Goal: Entertainment & Leisure: Consume media (video, audio)

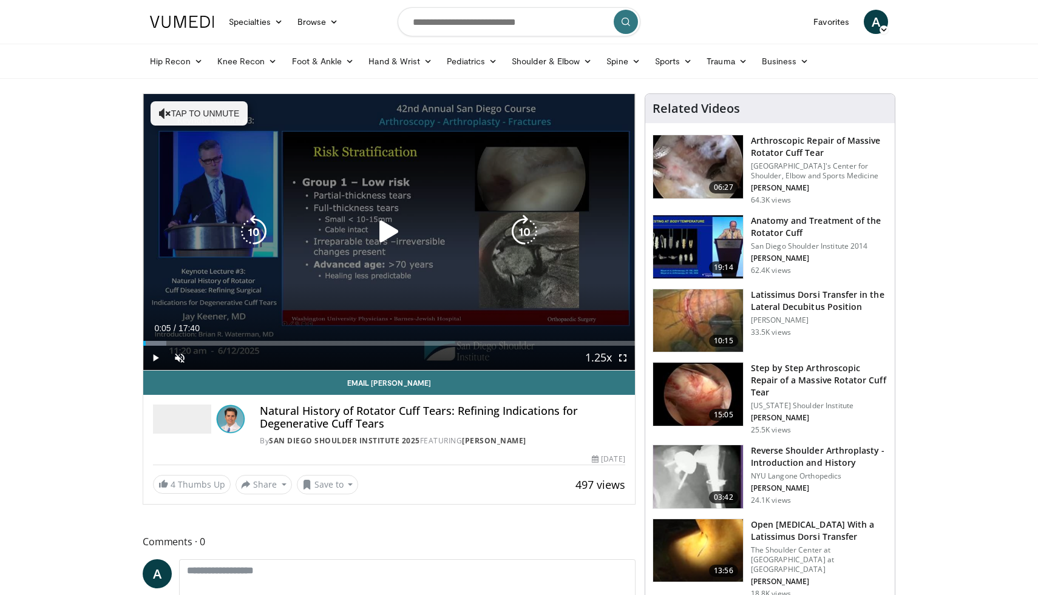
click at [383, 231] on icon "Video Player" at bounding box center [389, 232] width 34 height 34
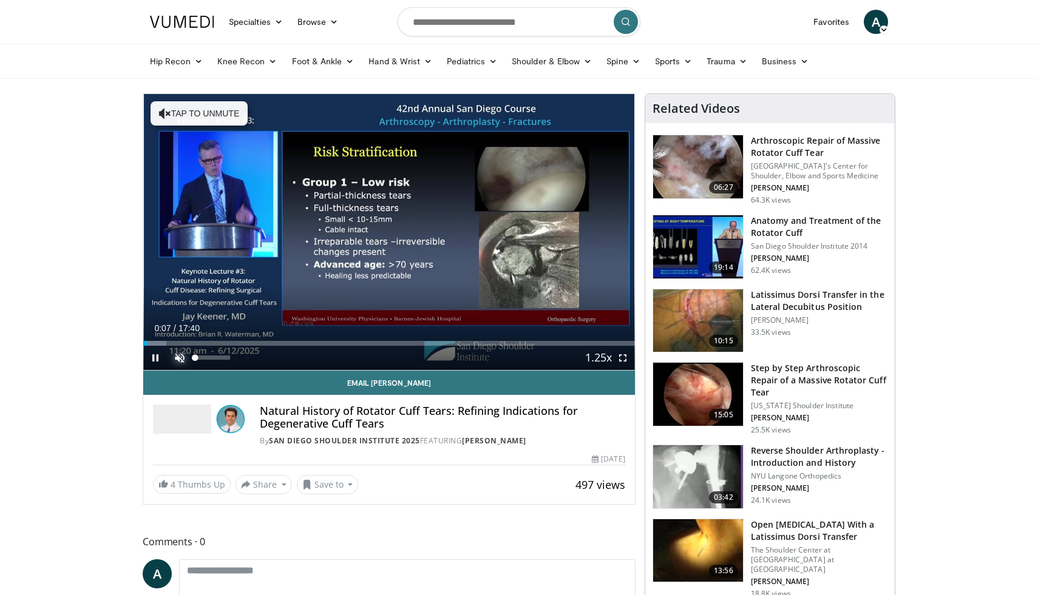
click at [175, 353] on span "Video Player" at bounding box center [180, 358] width 24 height 24
click at [625, 360] on span "Video Player" at bounding box center [623, 358] width 24 height 24
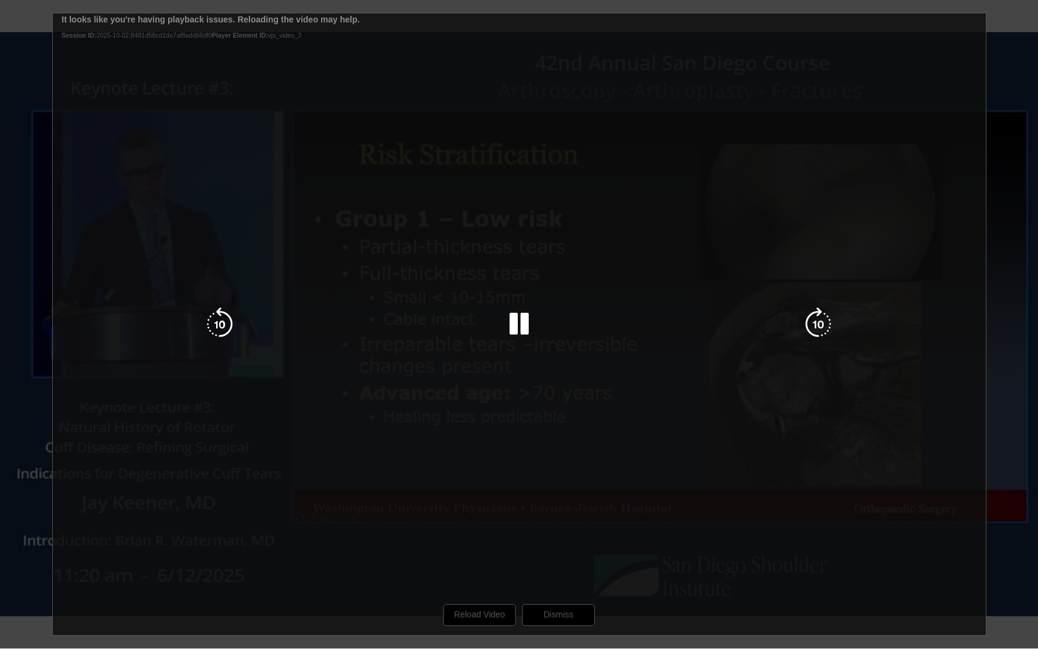
click at [562, 357] on div "10 seconds Tap to unmute" at bounding box center [519, 324] width 1038 height 648
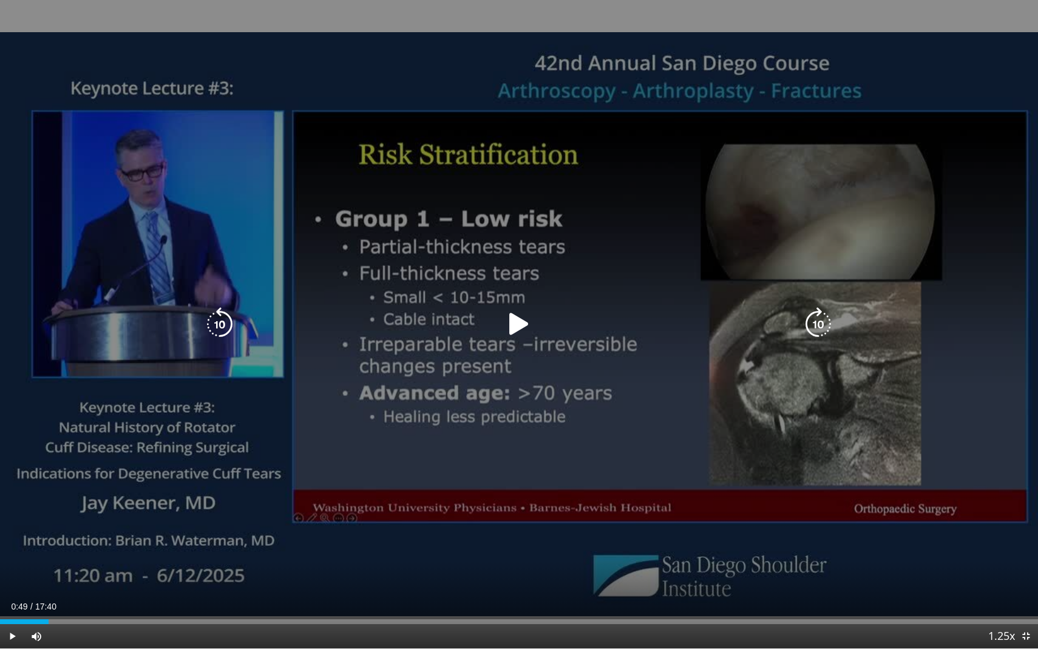
click at [526, 331] on icon "Video Player" at bounding box center [519, 324] width 34 height 34
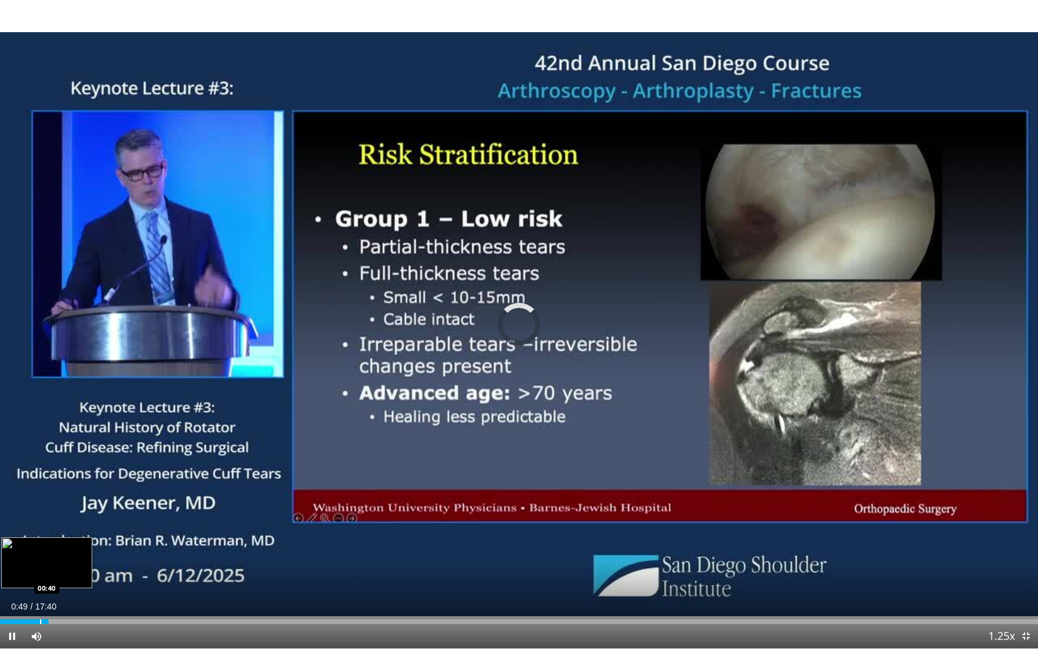
click at [40, 595] on div "Progress Bar" at bounding box center [40, 621] width 1 height 5
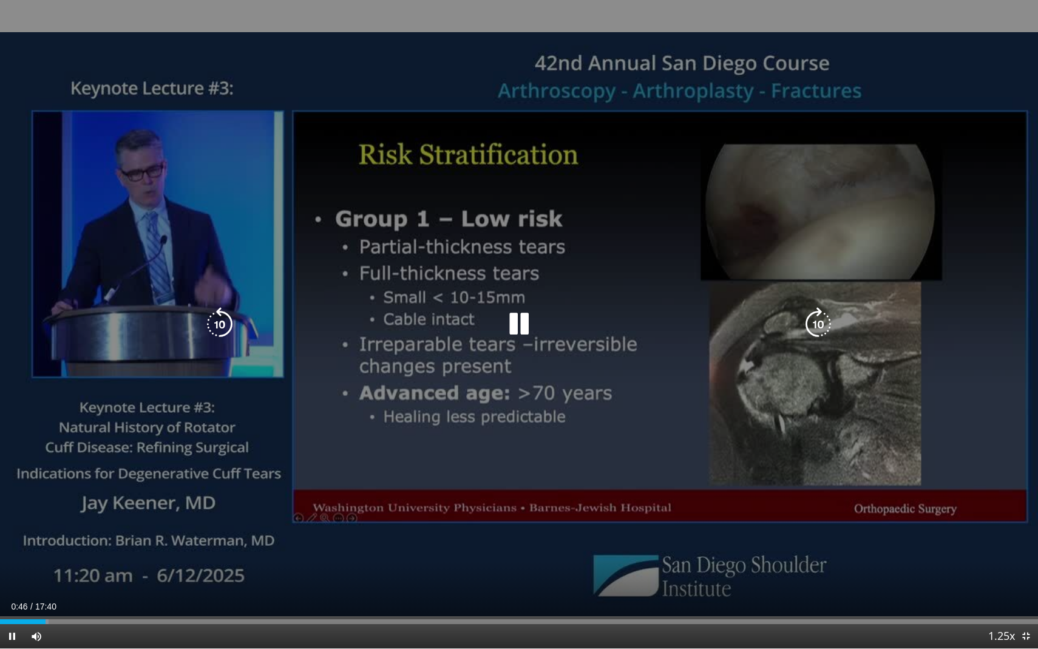
click at [823, 322] on icon "Video Player" at bounding box center [818, 324] width 34 height 34
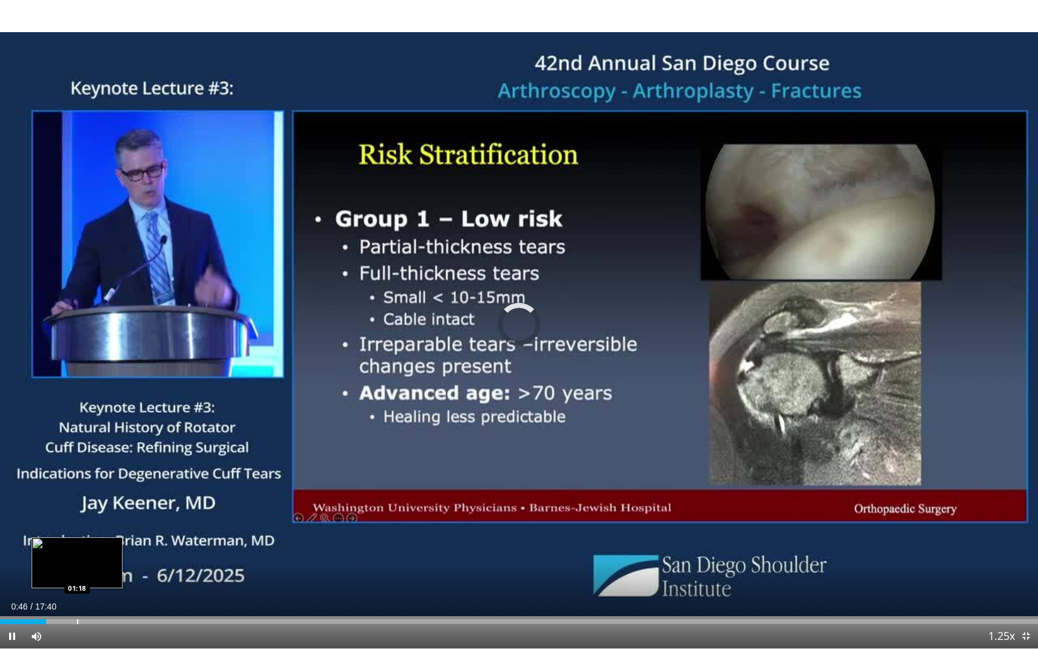
click at [77, 595] on div "Progress Bar" at bounding box center [77, 621] width 1 height 5
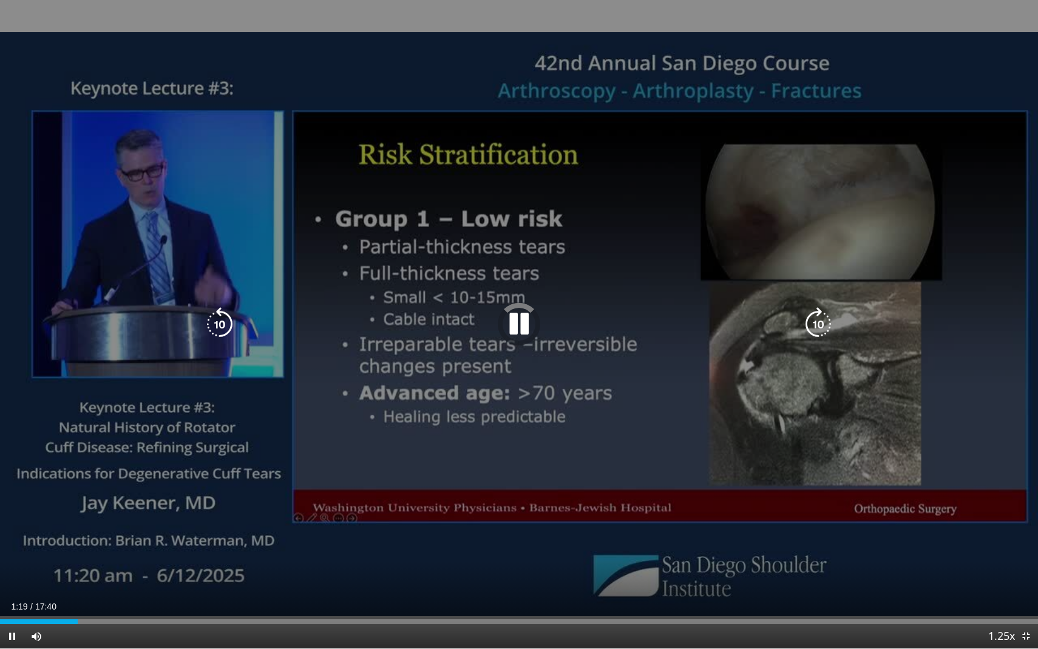
click at [521, 317] on icon "Video Player" at bounding box center [519, 324] width 34 height 34
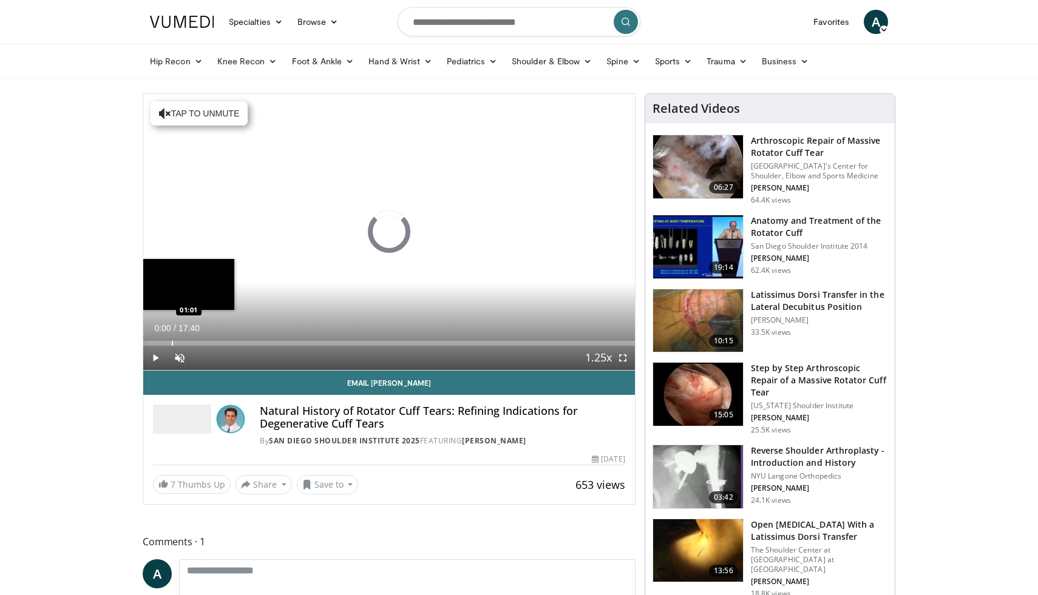
click at [172, 342] on div "Progress Bar" at bounding box center [172, 343] width 1 height 5
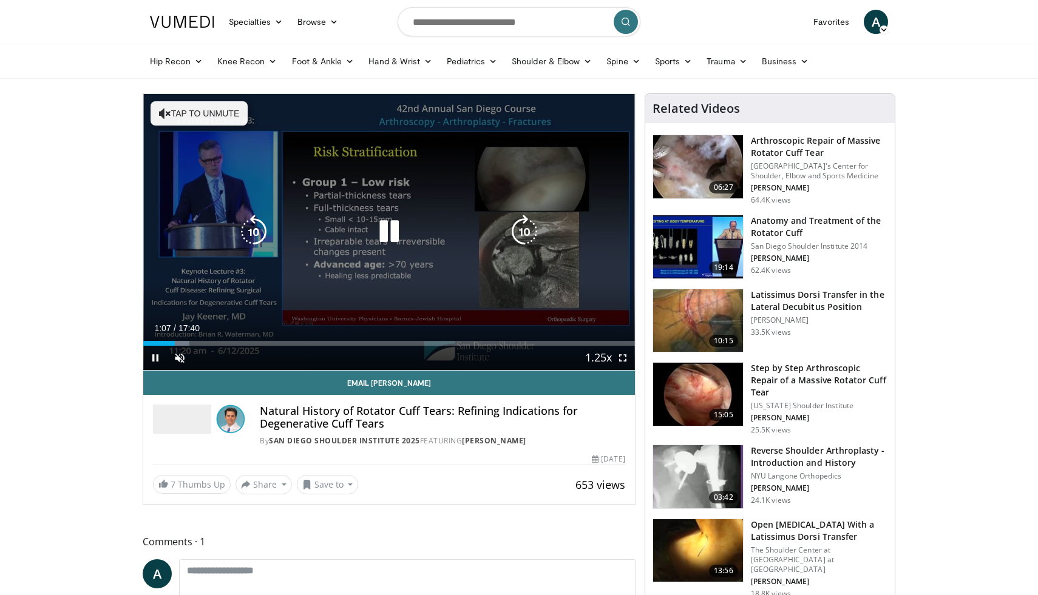
click at [191, 115] on button "Tap to unmute" at bounding box center [199, 113] width 97 height 24
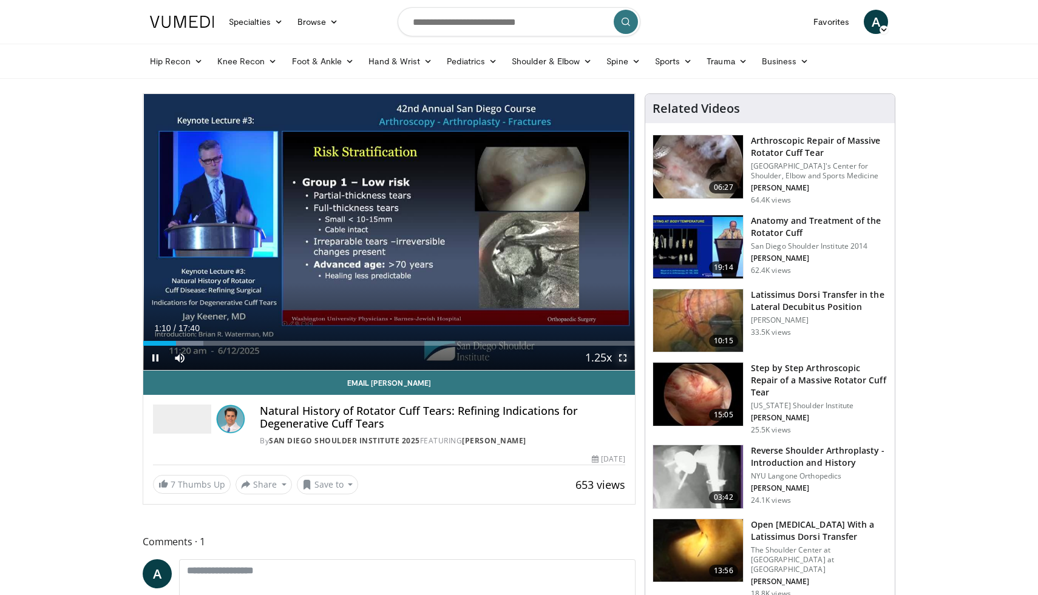
click at [627, 359] on span "Video Player" at bounding box center [623, 358] width 24 height 24
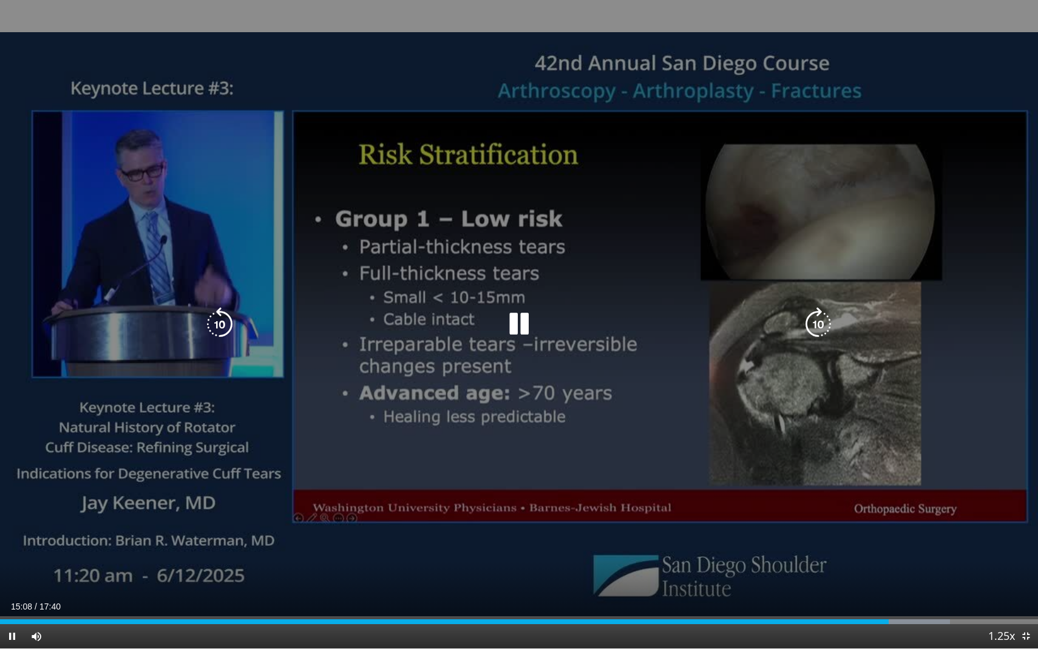
click at [526, 333] on icon "Video Player" at bounding box center [519, 324] width 34 height 34
